Goal: Transaction & Acquisition: Subscribe to service/newsletter

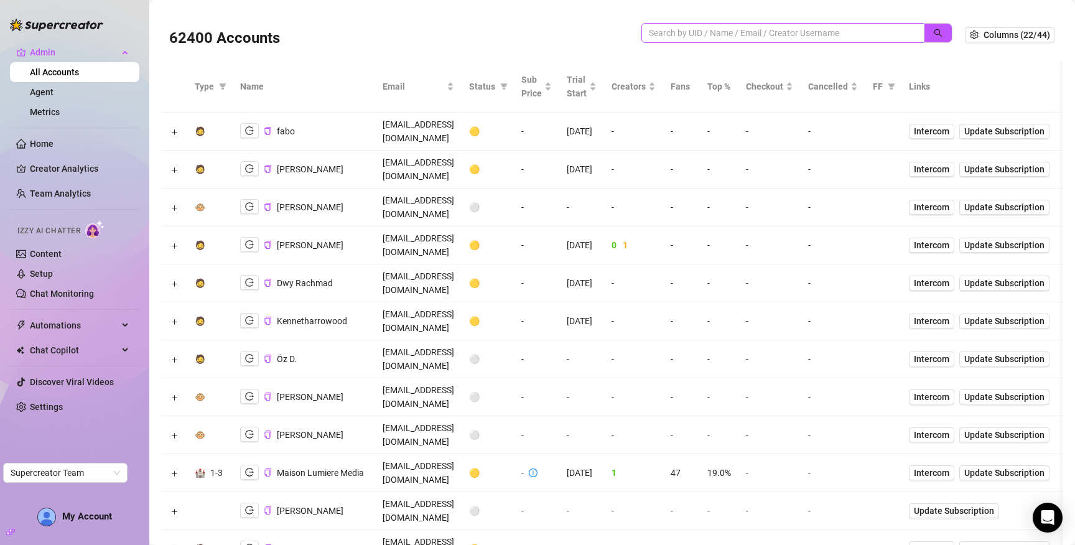
click at [725, 30] on input "search" at bounding box center [778, 33] width 258 height 14
click at [939, 30] on icon "search" at bounding box center [938, 33] width 9 height 9
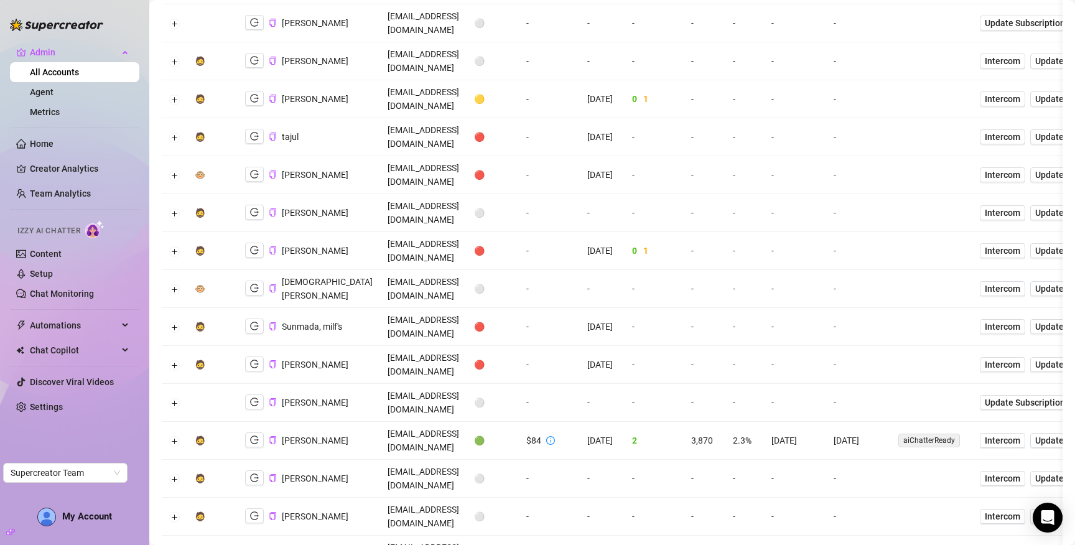
scroll to position [481, 0]
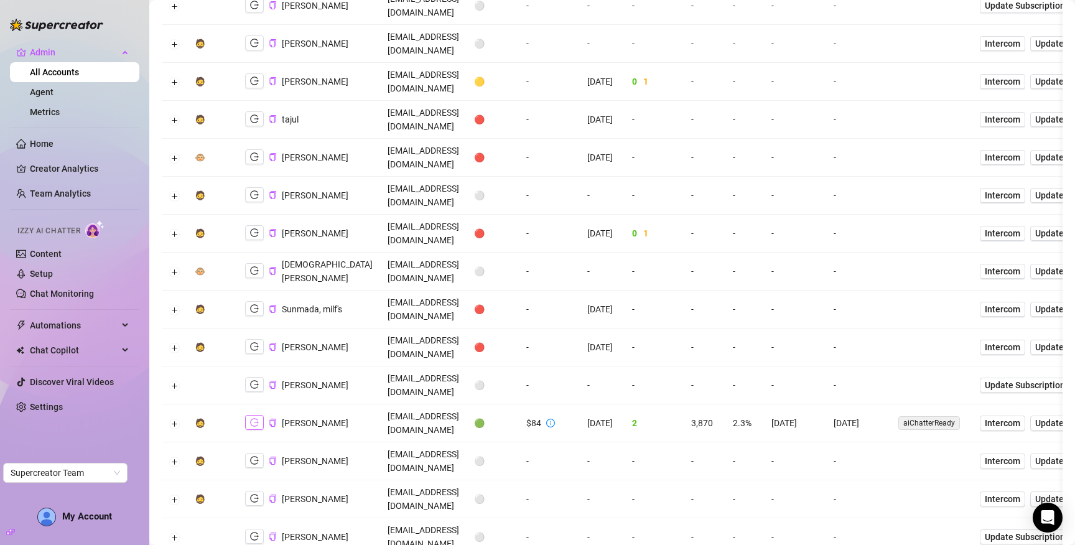
type input "mad"
click at [258, 415] on button "button" at bounding box center [254, 422] width 19 height 15
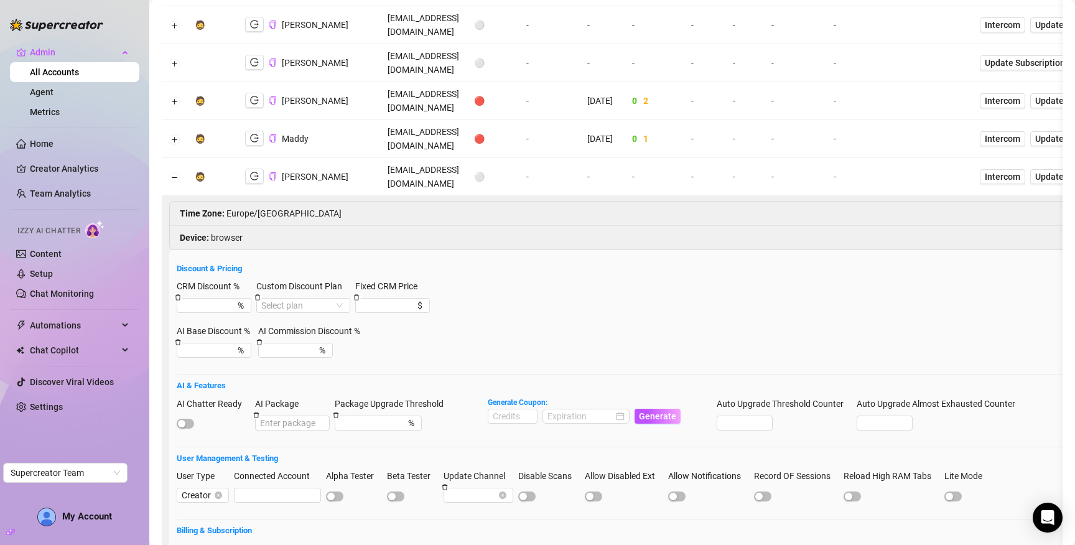
scroll to position [954, 0]
click at [182, 421] on div "button" at bounding box center [181, 424] width 7 height 7
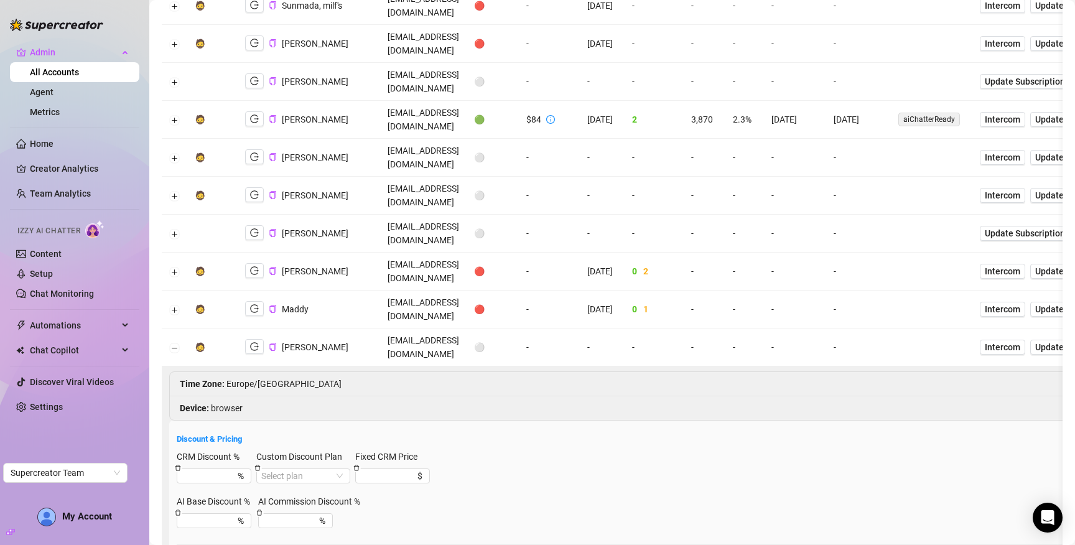
scroll to position [786, 0]
click at [173, 341] on button "Collapse row" at bounding box center [175, 346] width 10 height 10
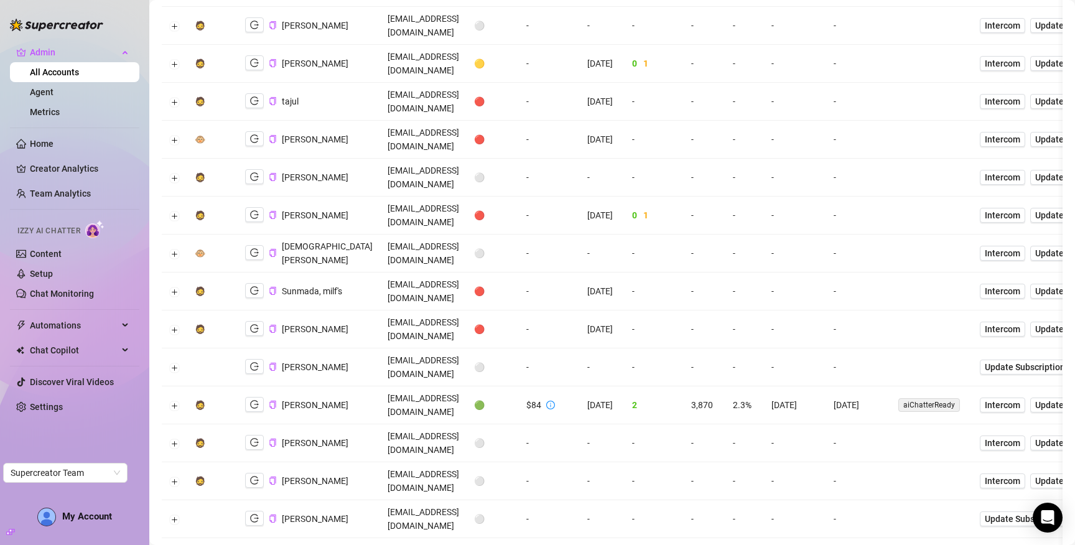
scroll to position [495, 0]
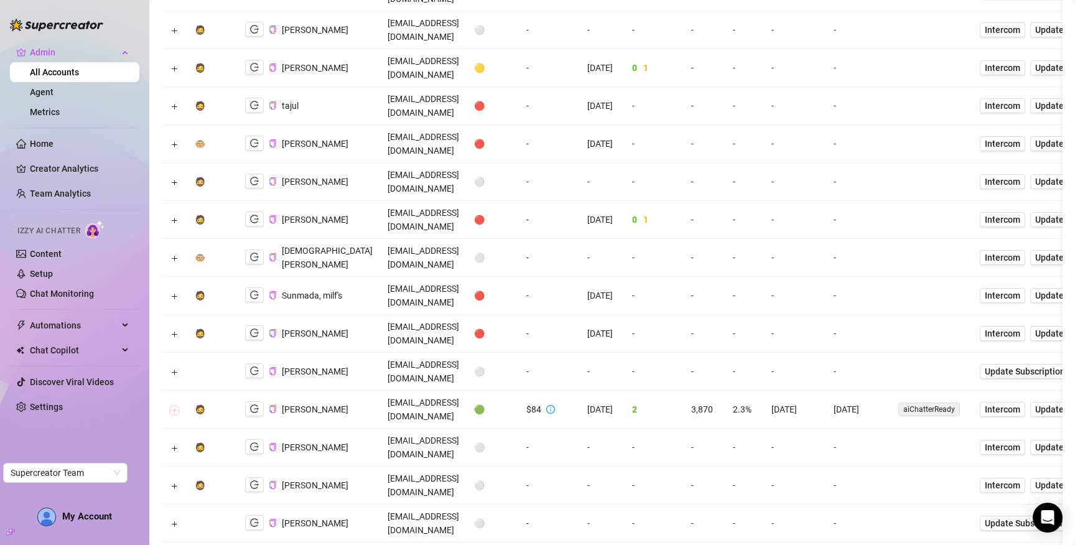
click at [170, 405] on button "Expand row" at bounding box center [175, 410] width 10 height 10
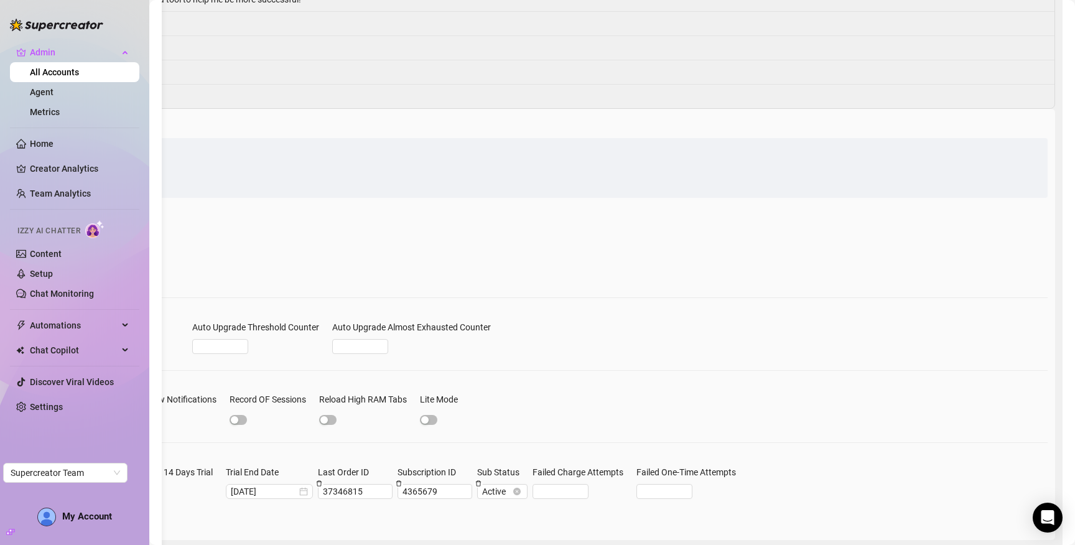
scroll to position [0, 0]
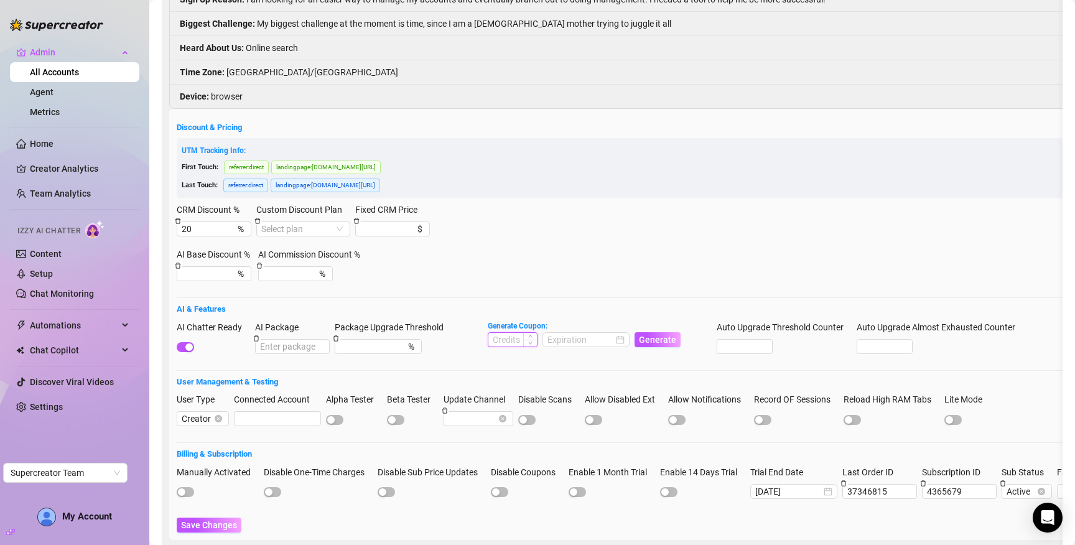
click at [521, 333] on input at bounding box center [512, 340] width 49 height 14
click at [618, 333] on div at bounding box center [585, 340] width 77 height 14
type input "1000"
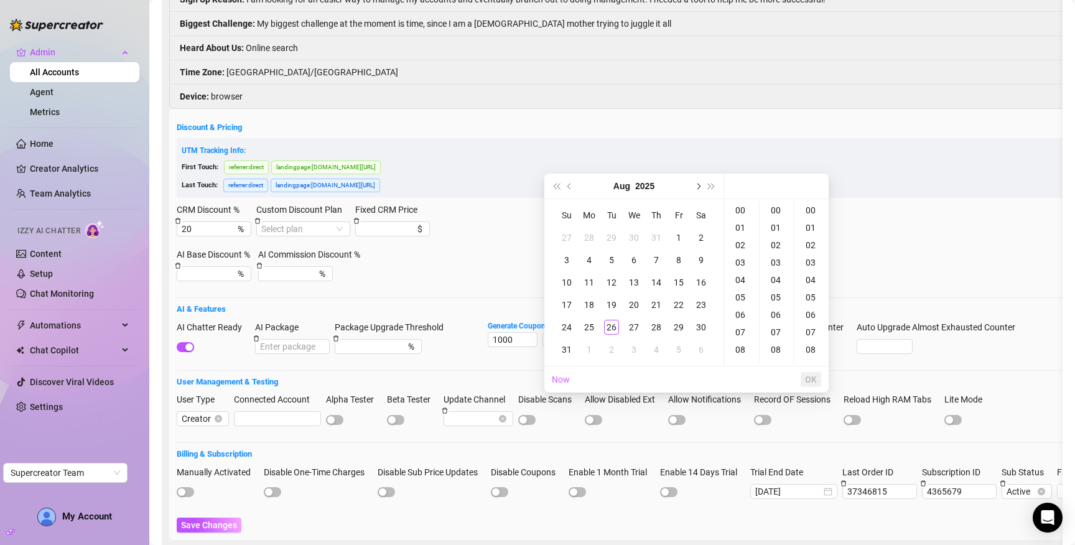
click at [701, 184] on button "Next month (PageDown)" at bounding box center [698, 186] width 14 height 25
click at [705, 300] on div "27" at bounding box center [701, 304] width 15 height 15
type input "2025-09-27 00:00:00"
click at [817, 385] on button "OK" at bounding box center [811, 379] width 21 height 15
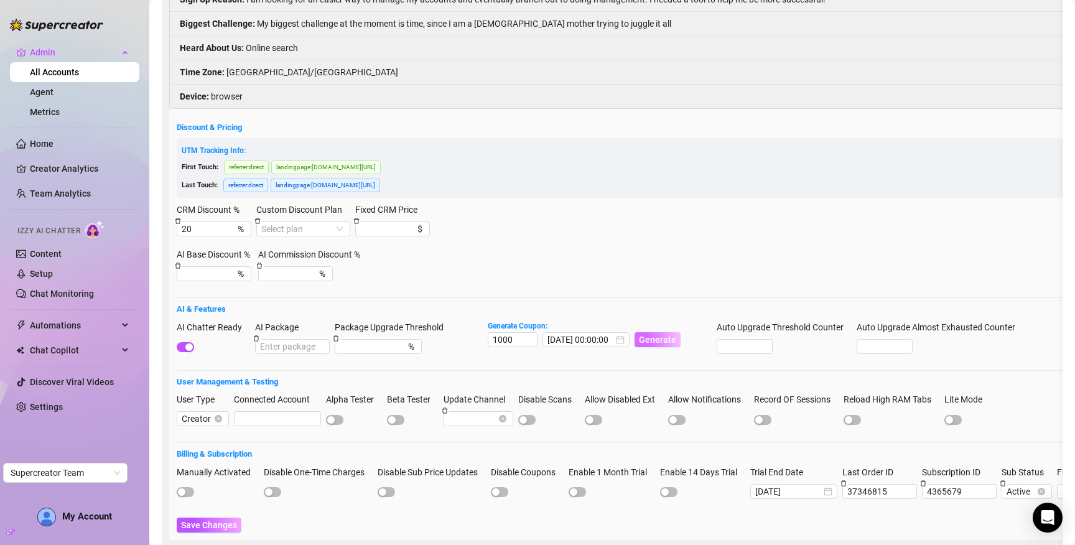
click at [662, 332] on button "Generate" at bounding box center [658, 339] width 46 height 15
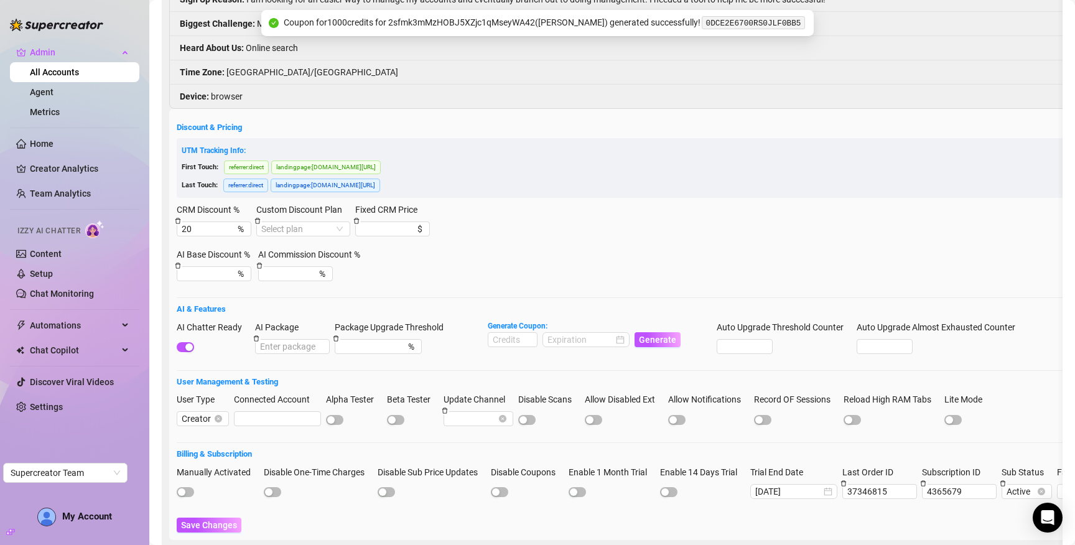
click at [735, 22] on code "0DCE2E6700RS0JLF0BB5" at bounding box center [753, 22] width 103 height 13
copy code "0DCE2E6700RS0JLF0BB5"
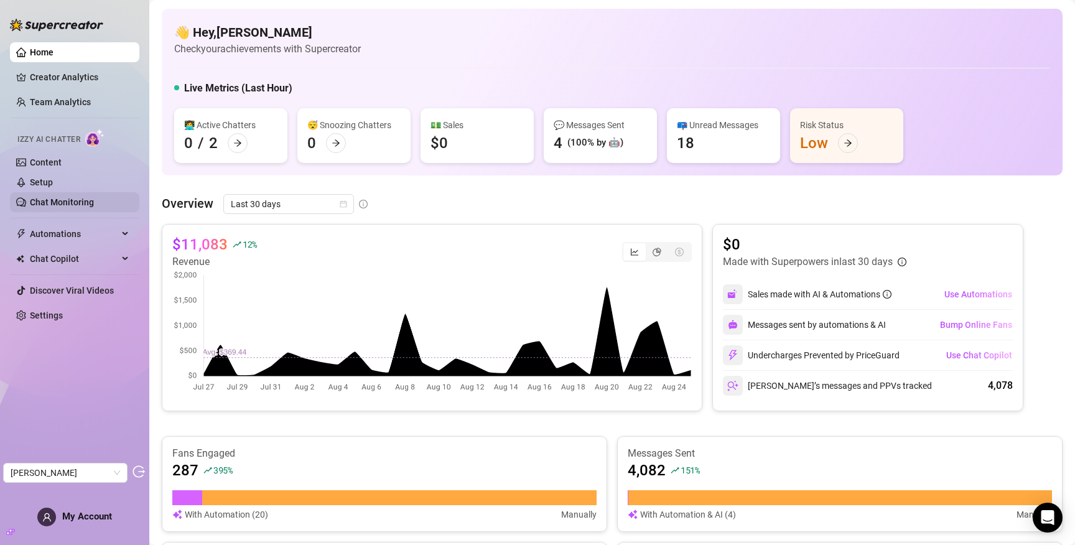
click at [63, 197] on link "Chat Monitoring" at bounding box center [62, 202] width 64 height 10
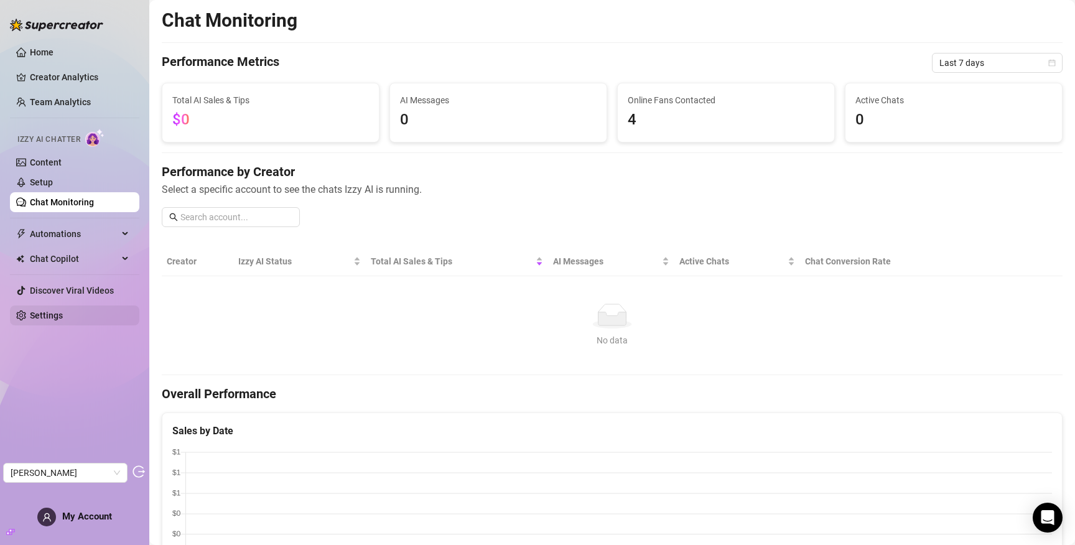
click at [50, 320] on link "Settings" at bounding box center [46, 315] width 33 height 10
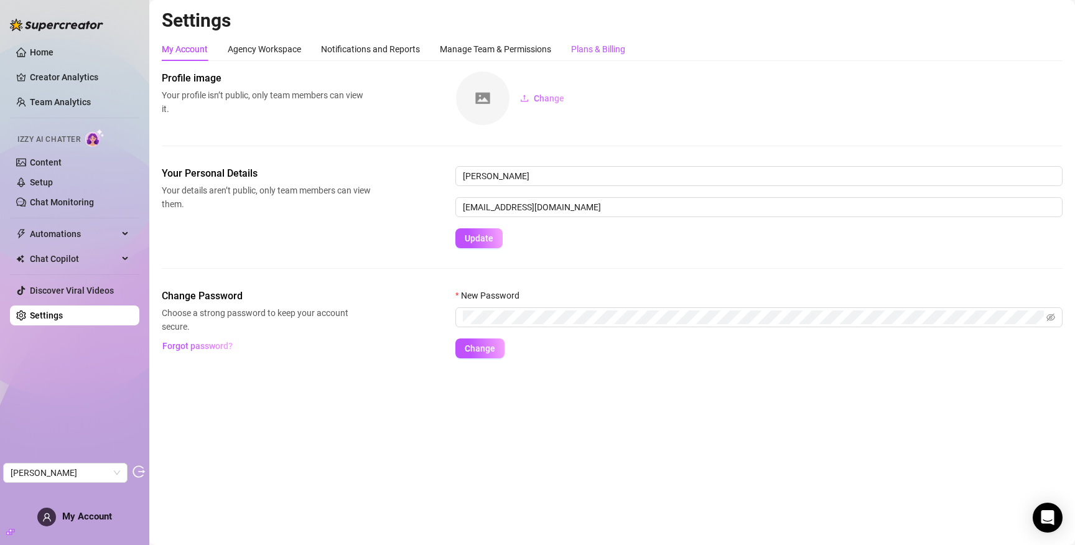
click at [618, 44] on div "Plans & Billing" at bounding box center [598, 49] width 54 height 14
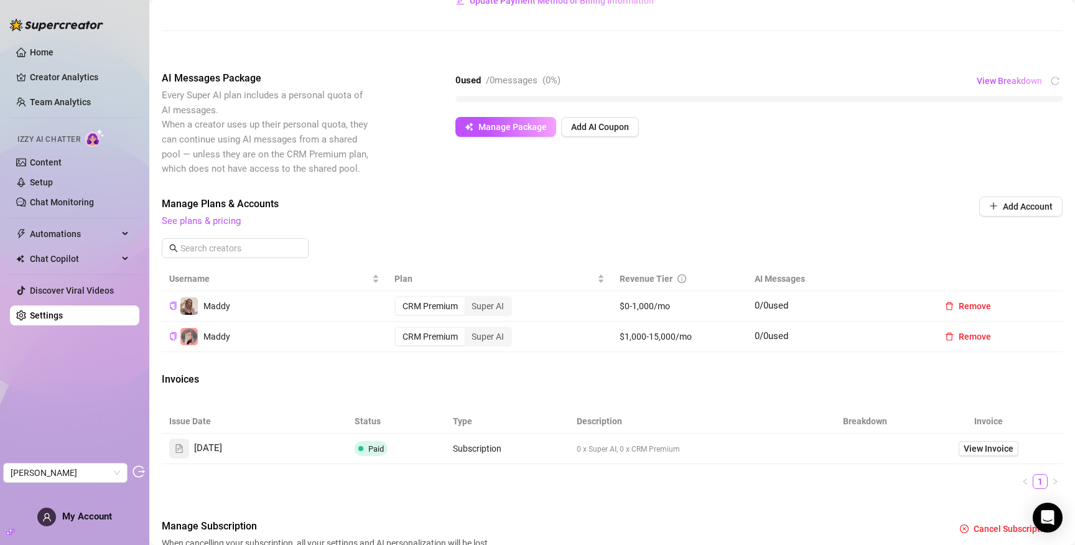
scroll to position [190, 0]
click at [581, 121] on button "Add AI Coupon" at bounding box center [600, 128] width 78 height 20
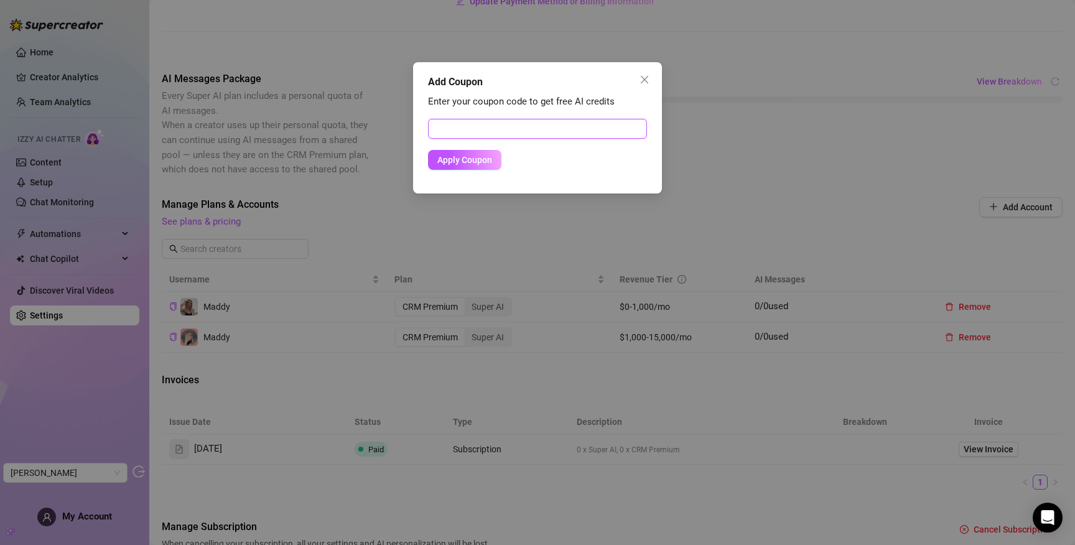
click at [581, 121] on input "text" at bounding box center [537, 129] width 219 height 20
paste input "0DCE2E6700RS0JLF0BB5"
type input "0DCE2E6700RS0JLF0BB5"
click at [450, 163] on span "Apply Coupon" at bounding box center [464, 160] width 55 height 10
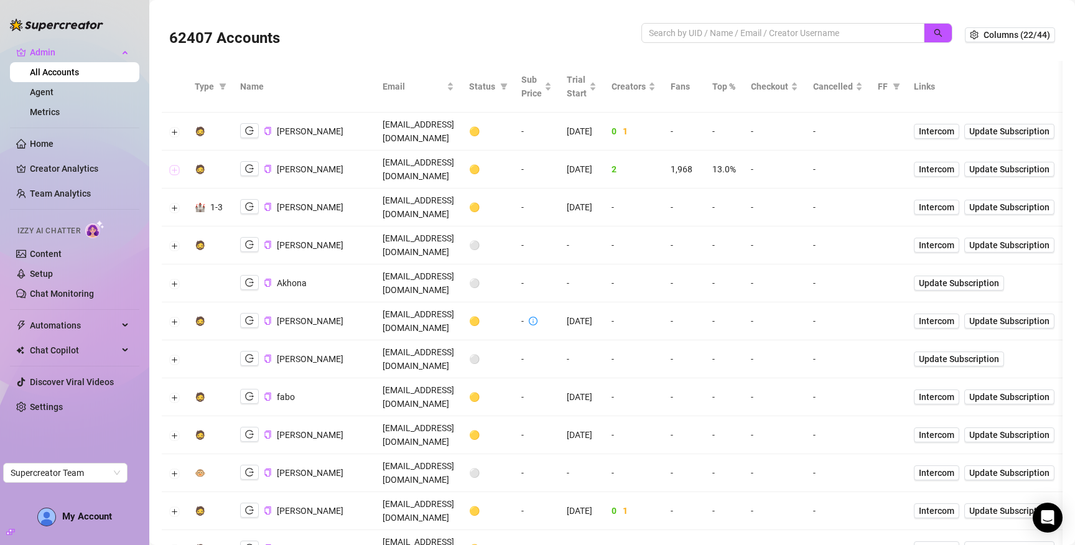
click at [172, 165] on button "Expand row" at bounding box center [175, 170] width 10 height 10
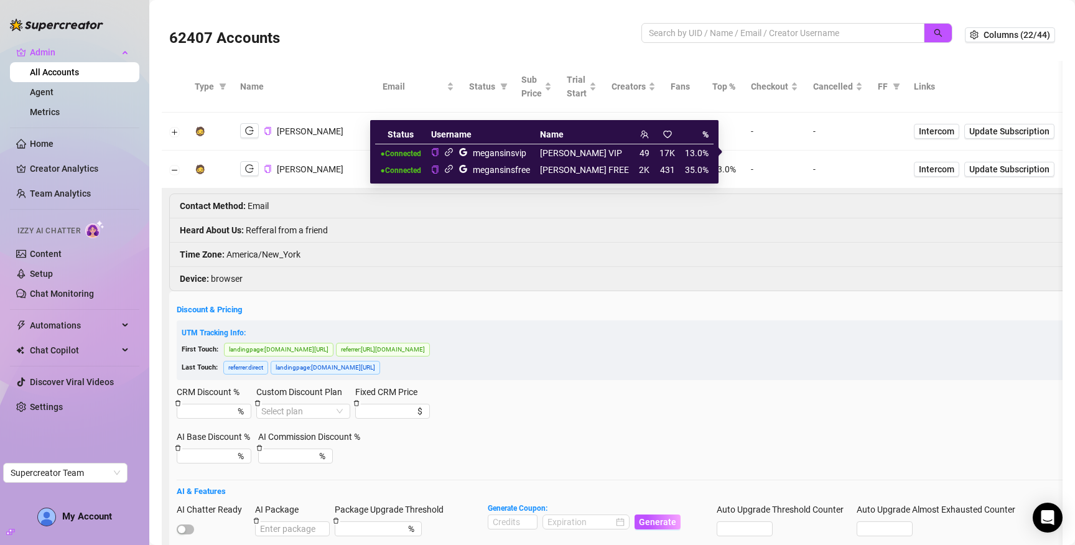
click at [454, 170] on icon "link" at bounding box center [448, 168] width 9 height 9
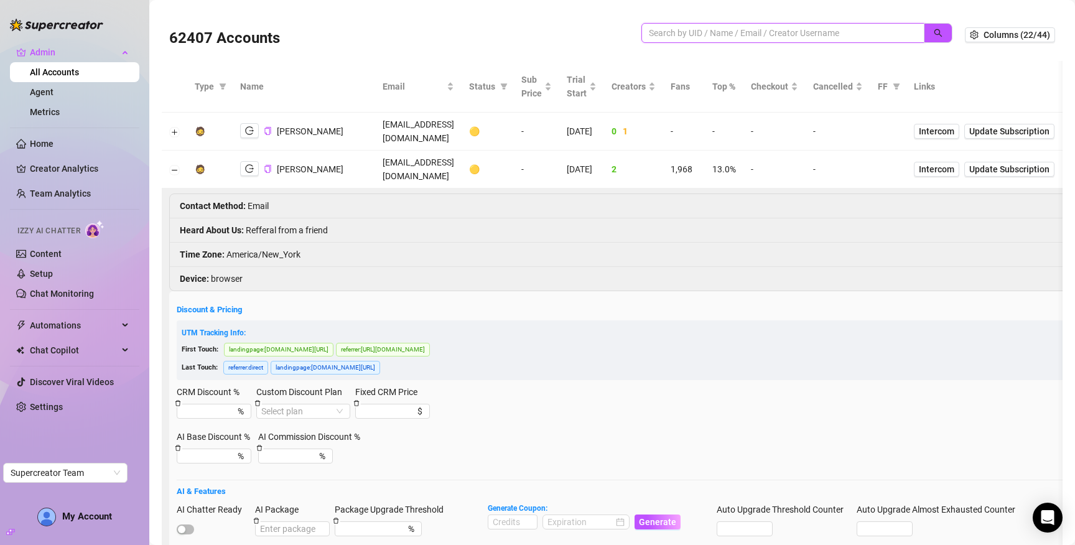
click at [768, 29] on input "search" at bounding box center [778, 33] width 258 height 14
paste input "3rFGcSoYnvOA5zOBaMjCXNKiOxu1"
click at [931, 30] on button "button" at bounding box center [938, 33] width 29 height 20
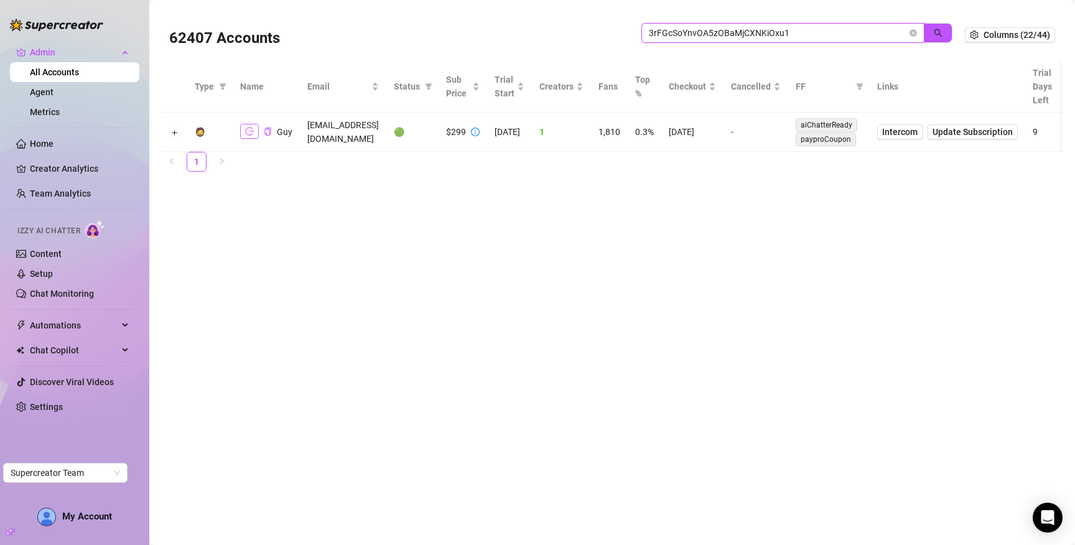
type input "3rFGcSoYnvOA5zOBaMjCXNKiOxu1"
click at [249, 131] on icon "logout" at bounding box center [249, 132] width 9 height 8
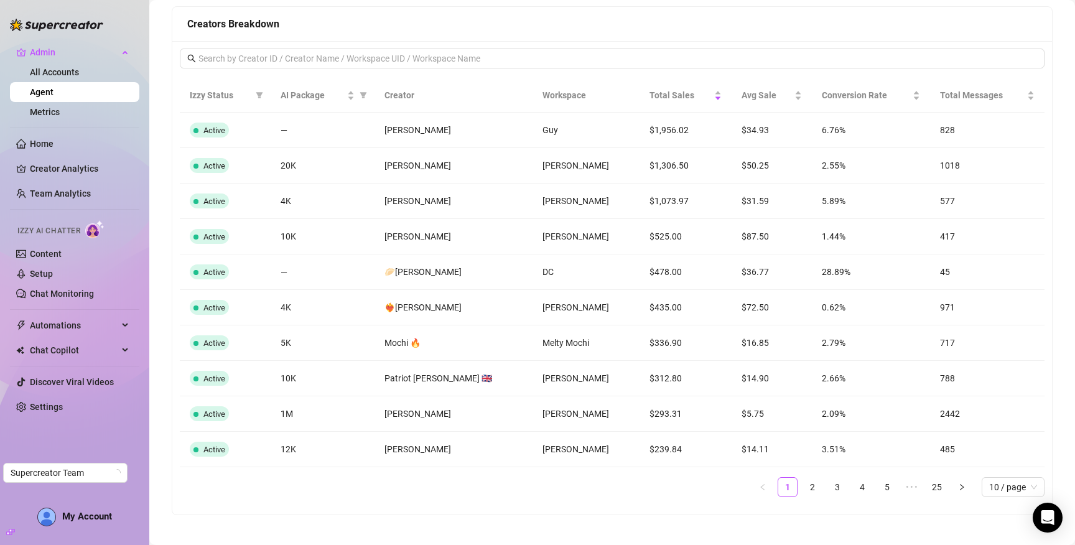
scroll to position [1002, 0]
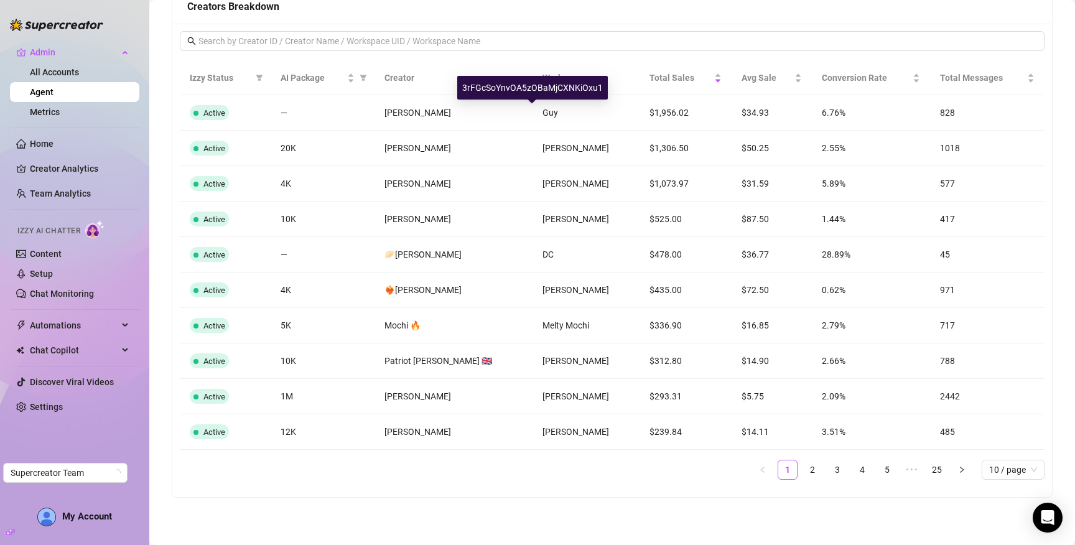
click at [530, 93] on div "3rFGcSoYnvOA5zOBaMjCXNKiOxu1" at bounding box center [532, 88] width 151 height 24
copy div "3rFGcSoYnvOA5zOBaMjCXNKiOxu1"
